Goal: Transaction & Acquisition: Purchase product/service

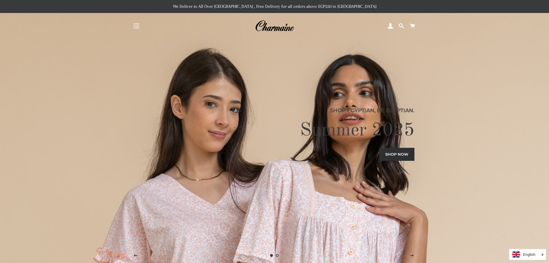
click at [136, 32] on button "Site navigation" at bounding box center [136, 26] width 14 height 14
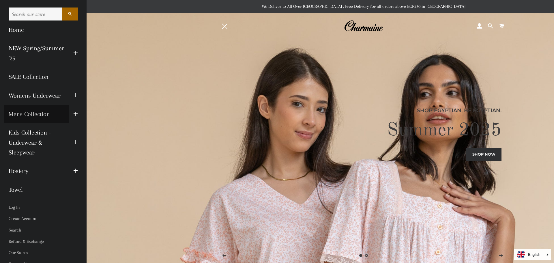
click at [62, 114] on link "Mens Collection" at bounding box center [36, 114] width 65 height 18
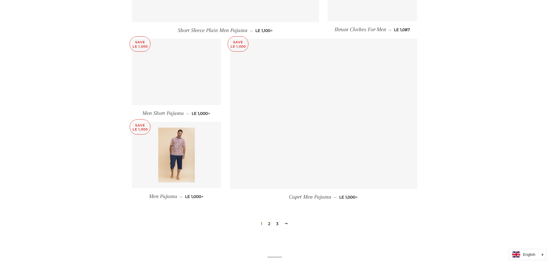
scroll to position [721, 0]
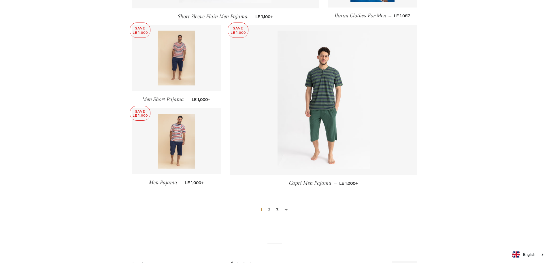
click at [268, 209] on link "2" at bounding box center [269, 209] width 7 height 9
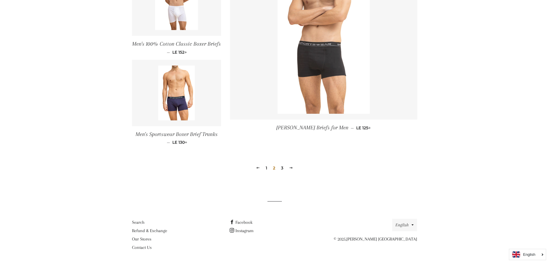
scroll to position [813, 0]
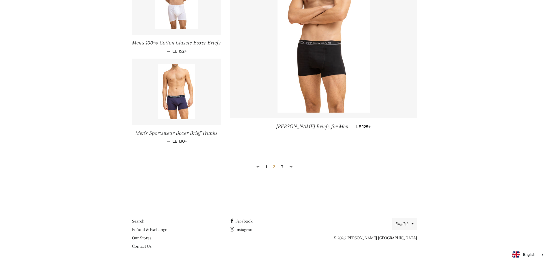
click at [282, 167] on link "3" at bounding box center [282, 166] width 7 height 9
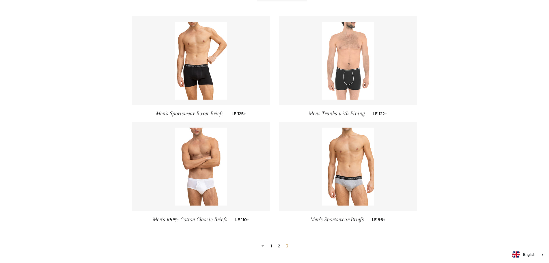
scroll to position [259, 0]
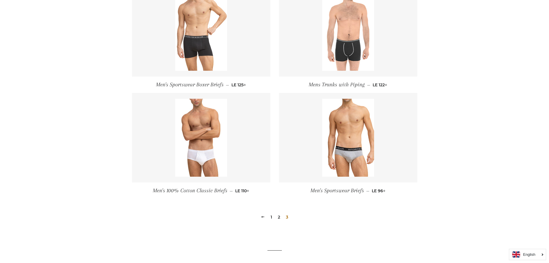
click at [162, 28] on link at bounding box center [201, 31] width 138 height 89
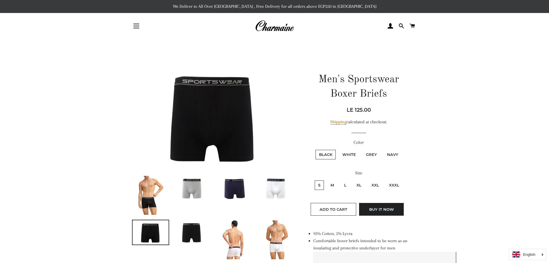
click at [189, 201] on ul at bounding box center [211, 264] width 167 height 178
click at [231, 189] on img at bounding box center [234, 188] width 36 height 24
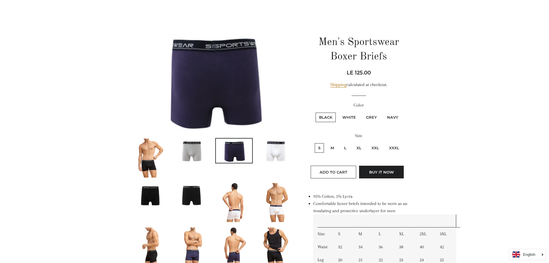
scroll to position [58, 0]
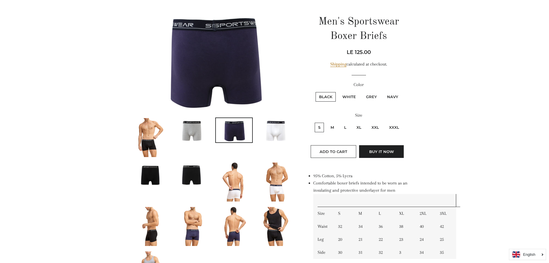
click at [223, 183] on img at bounding box center [234, 181] width 26 height 39
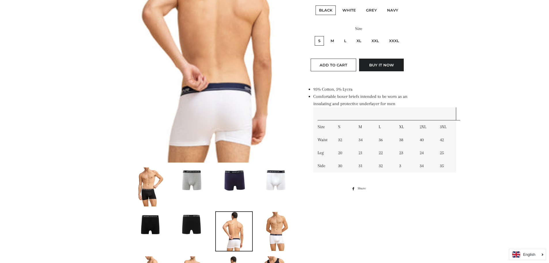
scroll to position [173, 0]
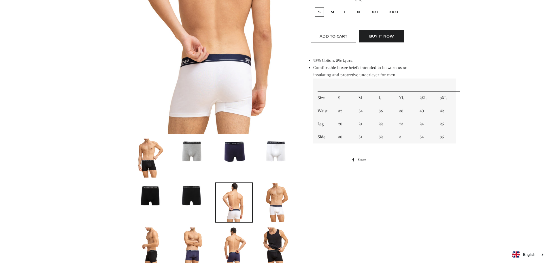
click at [194, 237] on img at bounding box center [192, 246] width 26 height 39
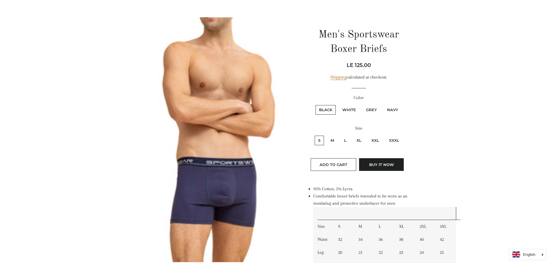
scroll to position [0, 0]
